Goal: Task Accomplishment & Management: Use online tool/utility

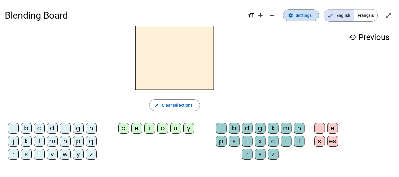
click at [300, 17] on span "Settings" at bounding box center [304, 15] width 16 height 7
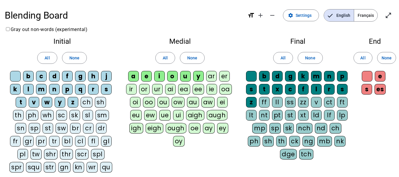
click at [100, 166] on div "qu" at bounding box center [106, 167] width 12 height 11
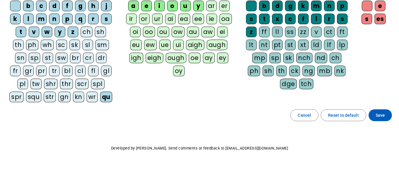
scroll to position [71, 0]
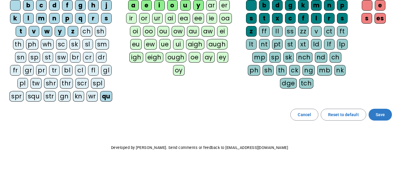
click at [373, 116] on span at bounding box center [380, 115] width 23 height 14
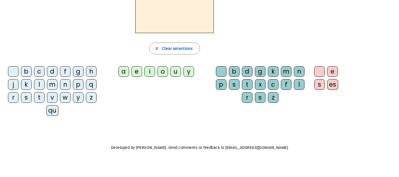
click at [50, 113] on div "qu" at bounding box center [52, 110] width 12 height 11
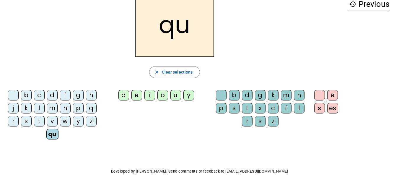
scroll to position [33, 0]
click at [152, 95] on div "i" at bounding box center [149, 95] width 11 height 11
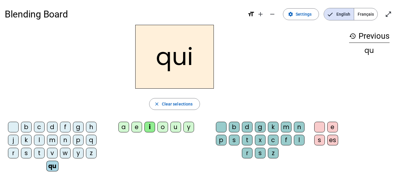
scroll to position [0, 0]
